Goal: Submit feedback/report problem

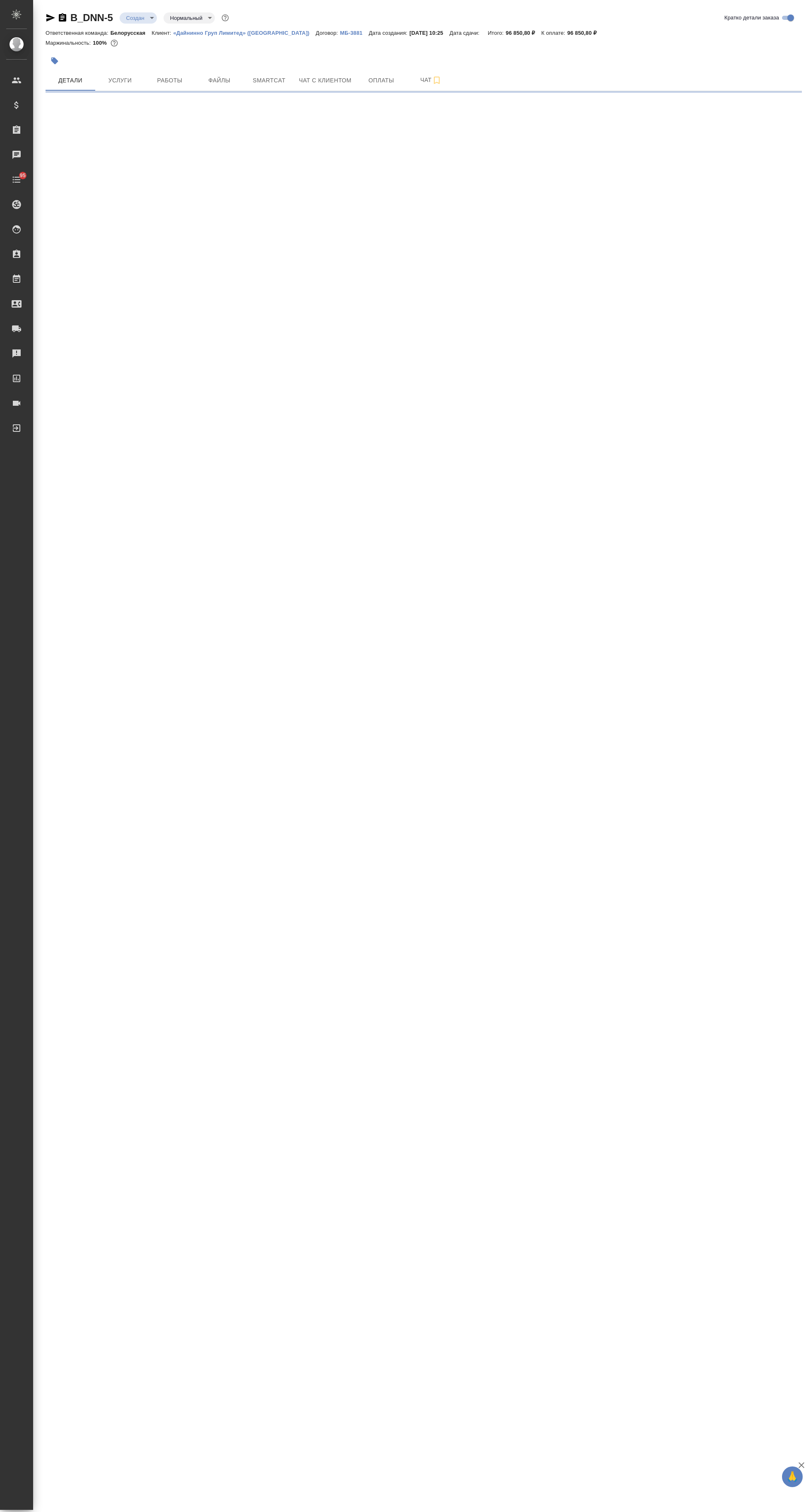
select select "RU"
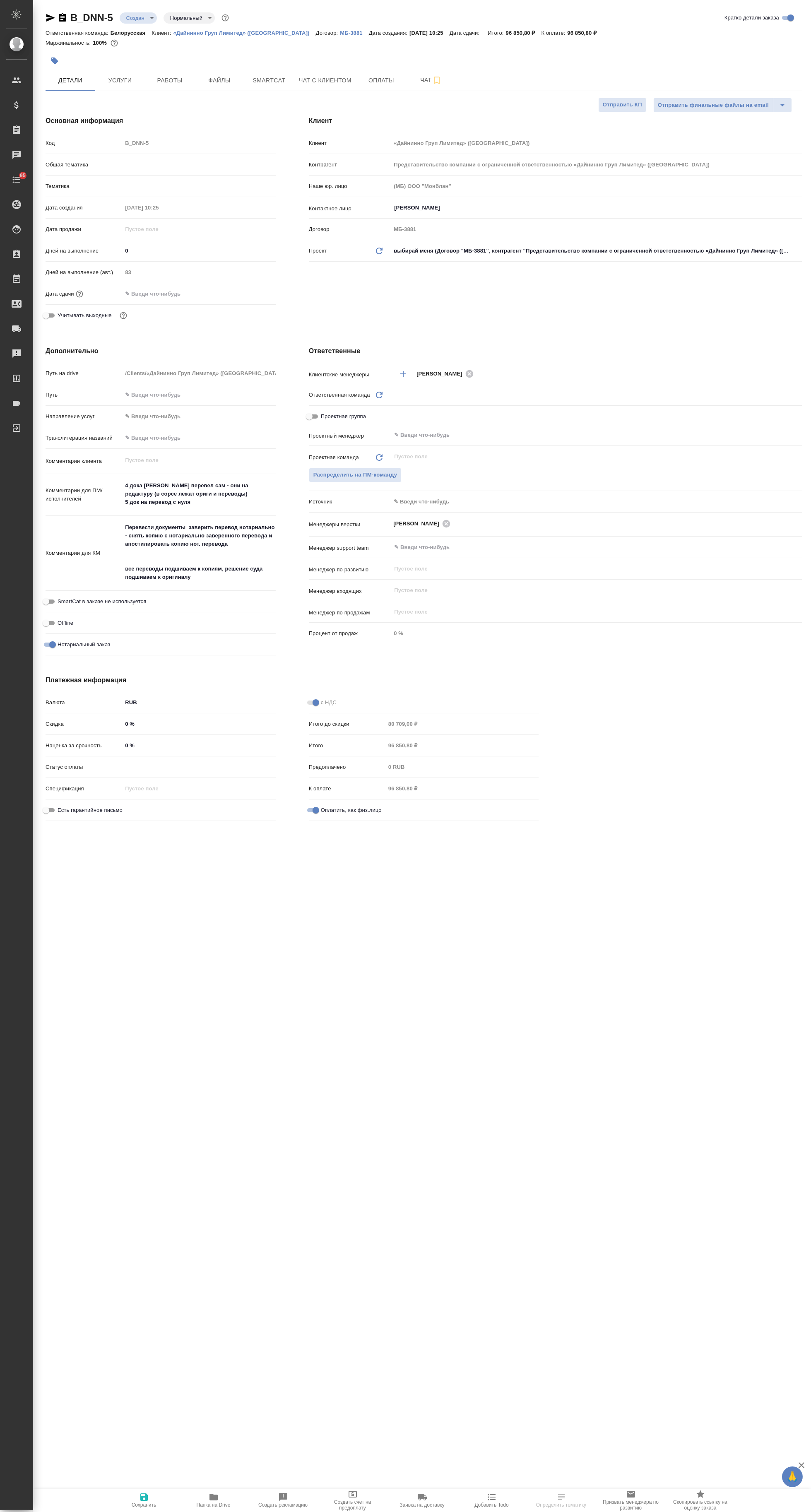
type textarea "x"
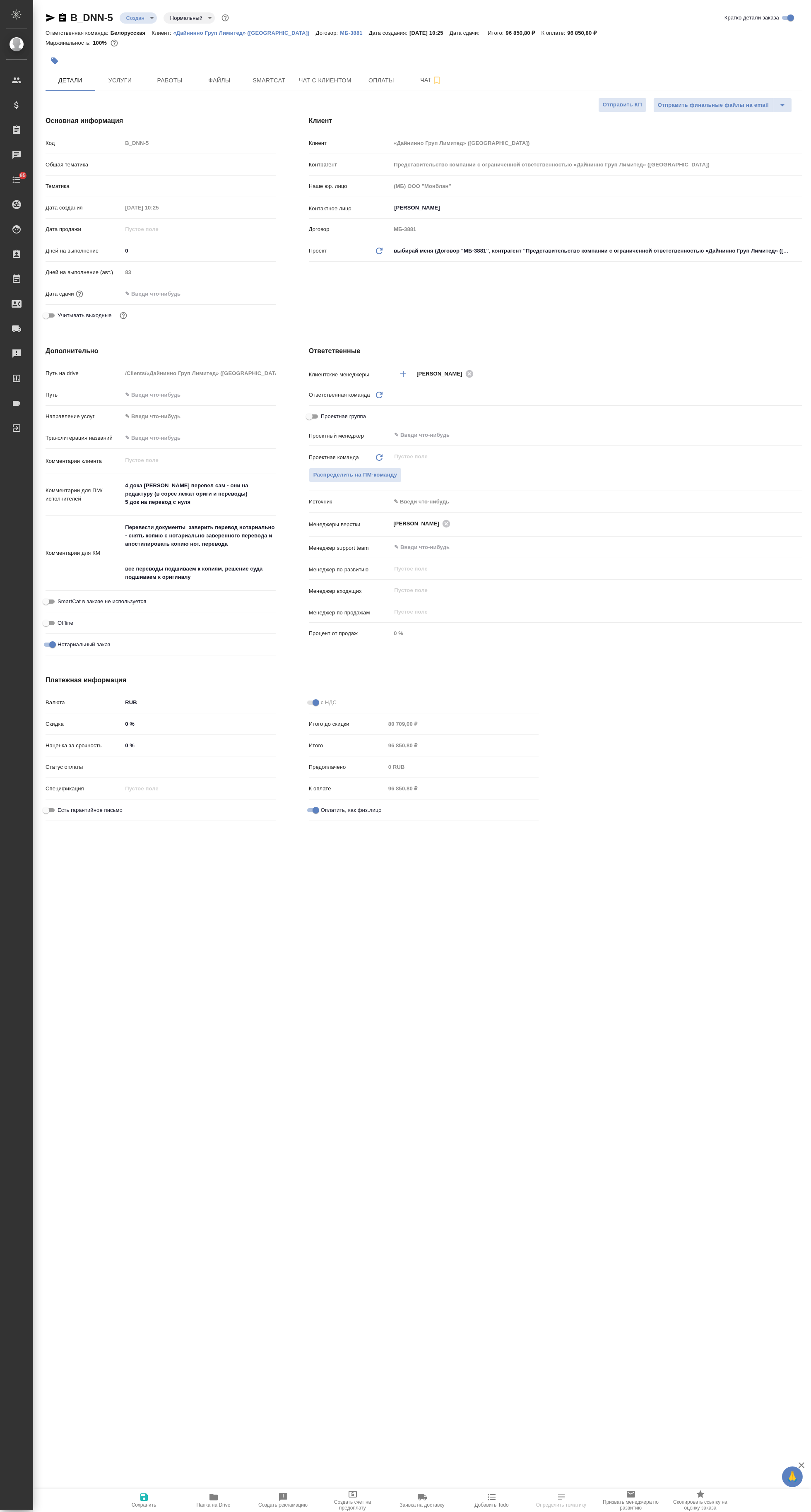
type textarea "x"
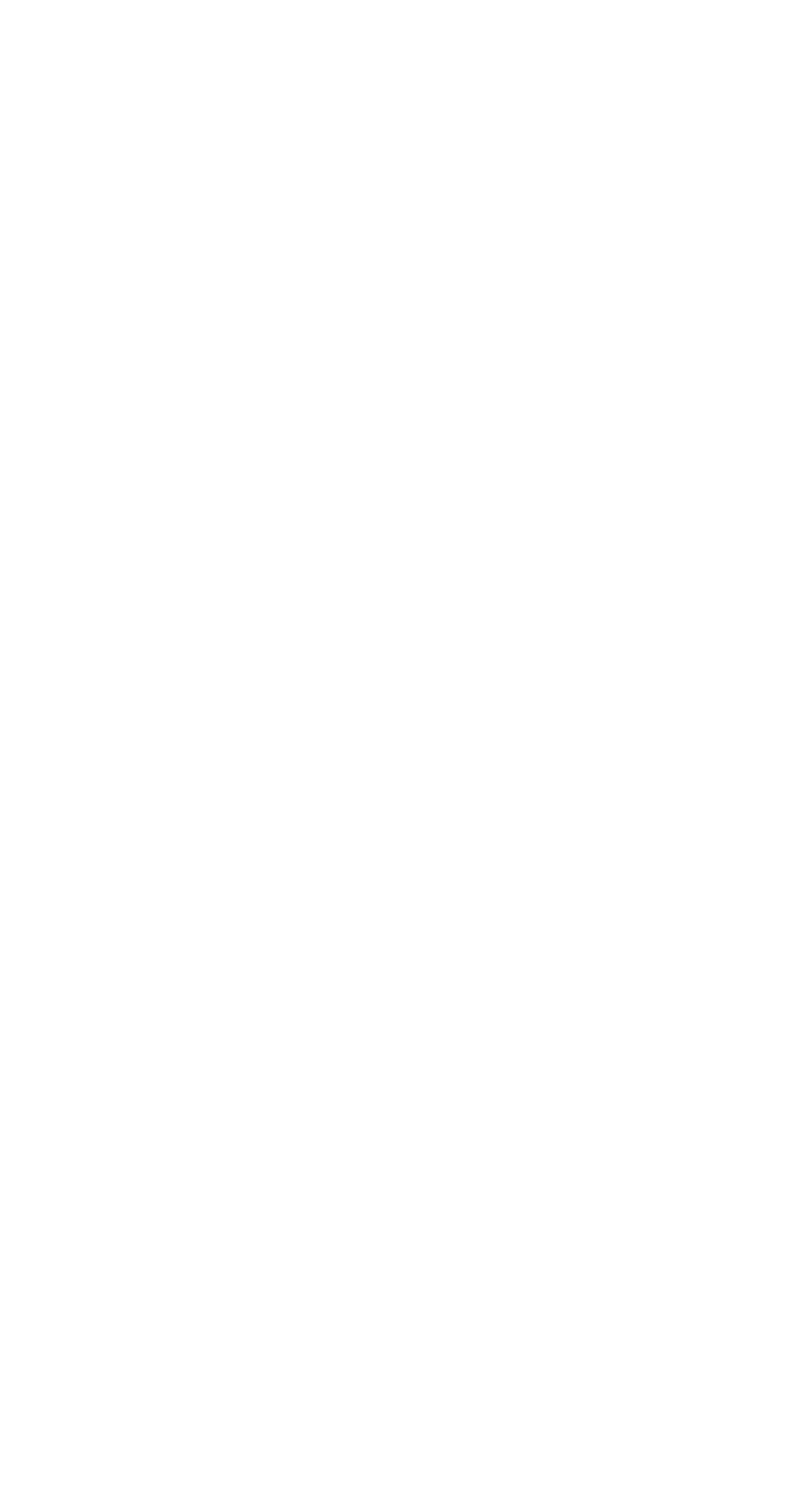
select select "RU"
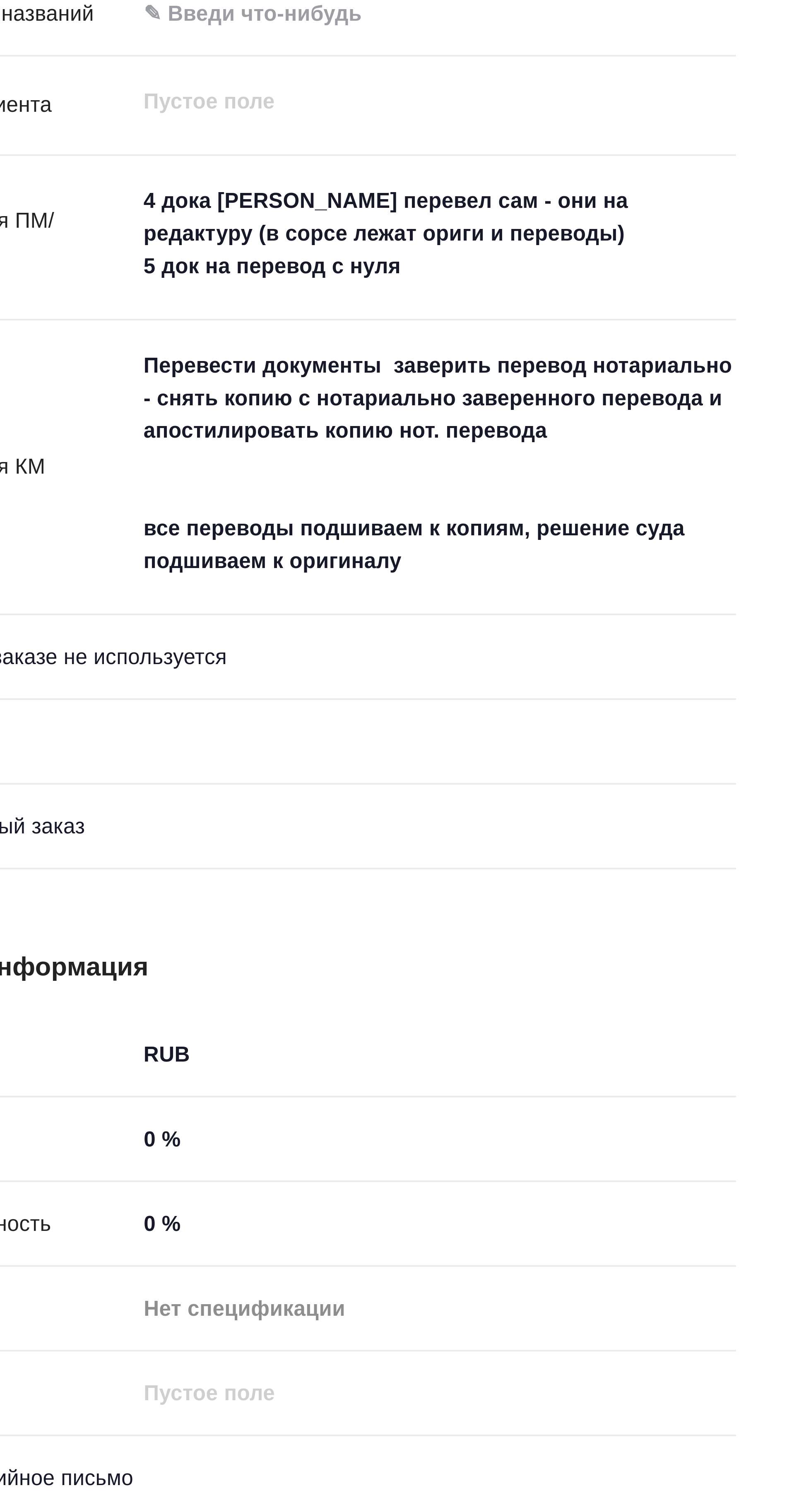
scroll to position [6, 0]
type textarea "x"
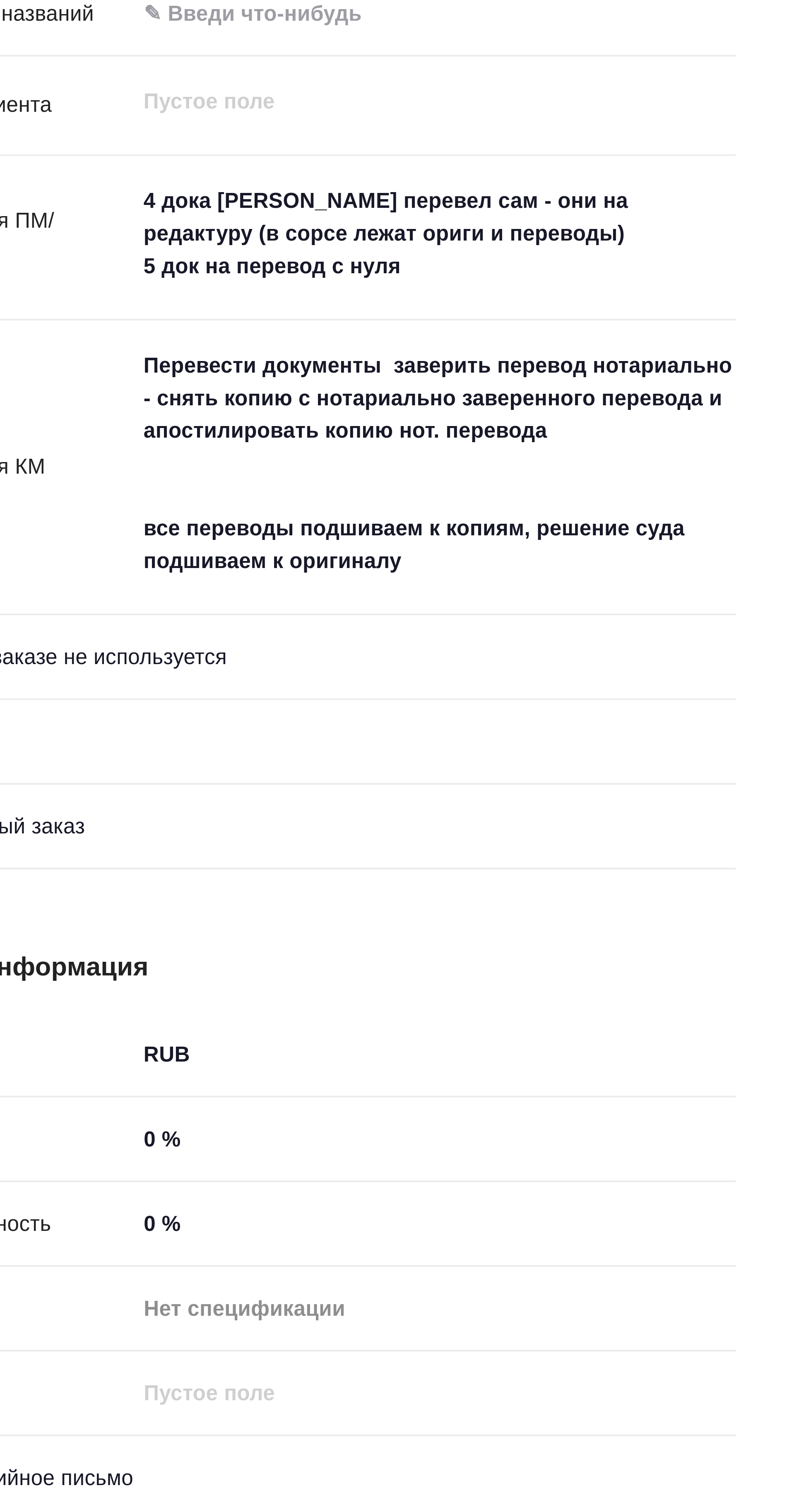
type textarea "x"
